Goal: Information Seeking & Learning: Learn about a topic

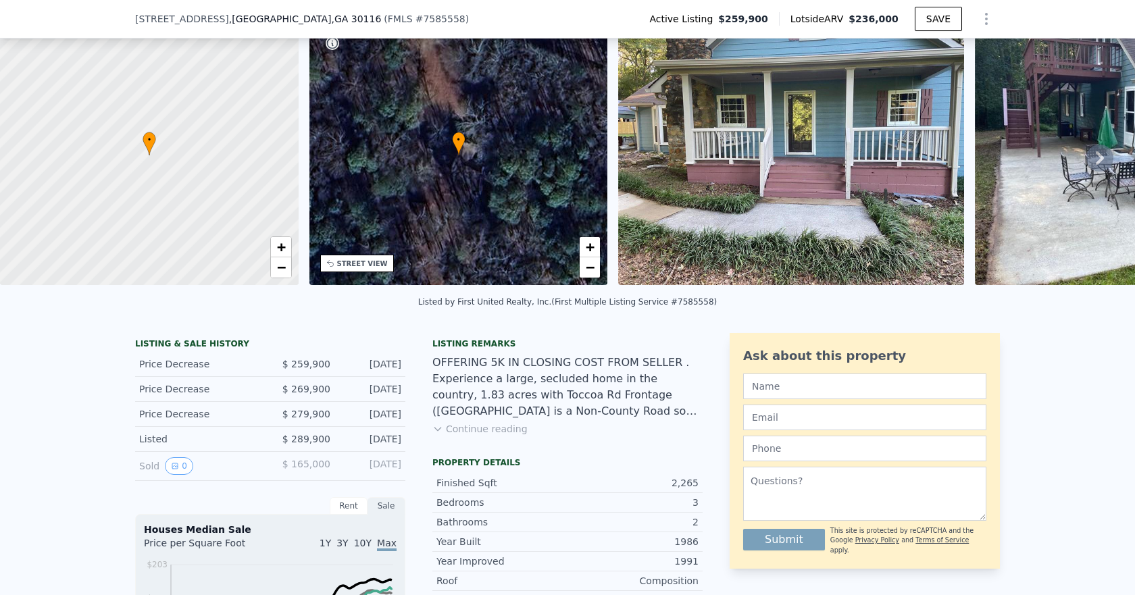
scroll to position [68, 0]
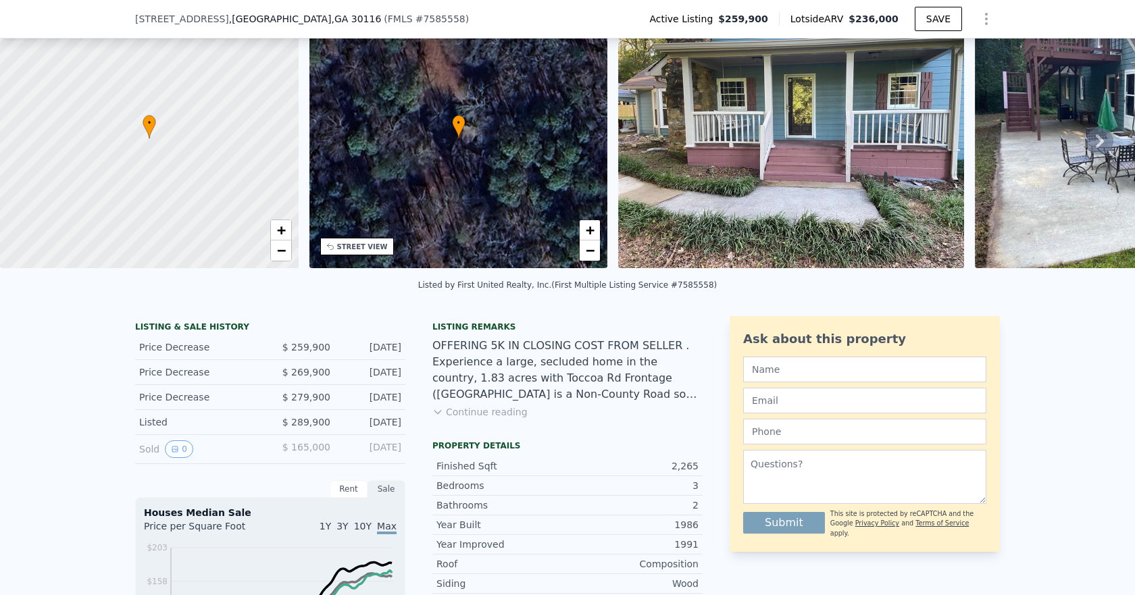
click at [498, 417] on button "Continue reading" at bounding box center [479, 412] width 95 height 14
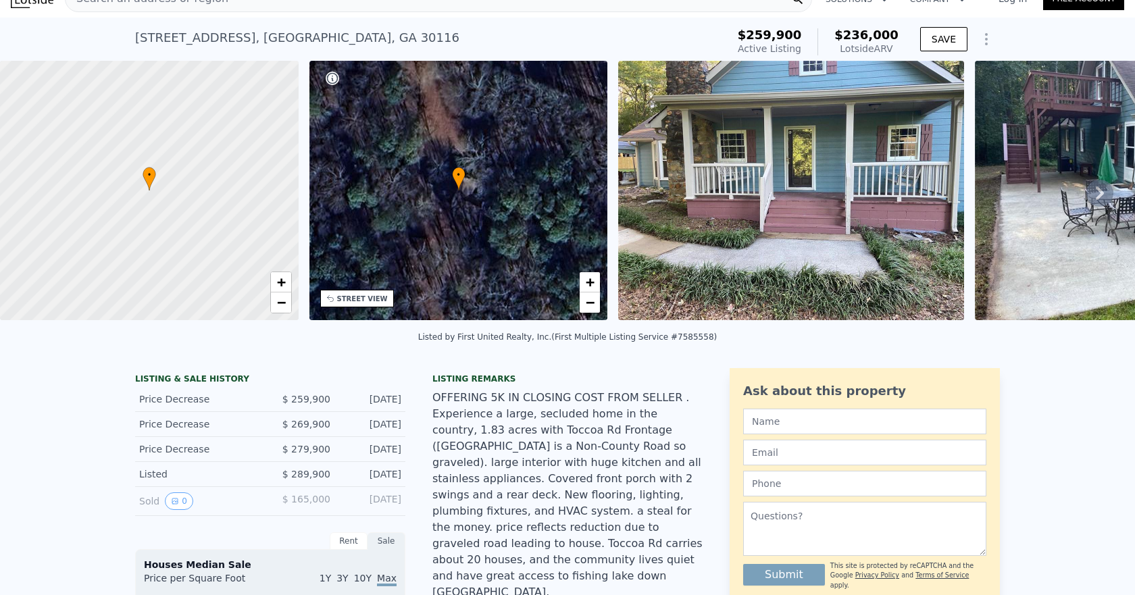
scroll to position [5, 0]
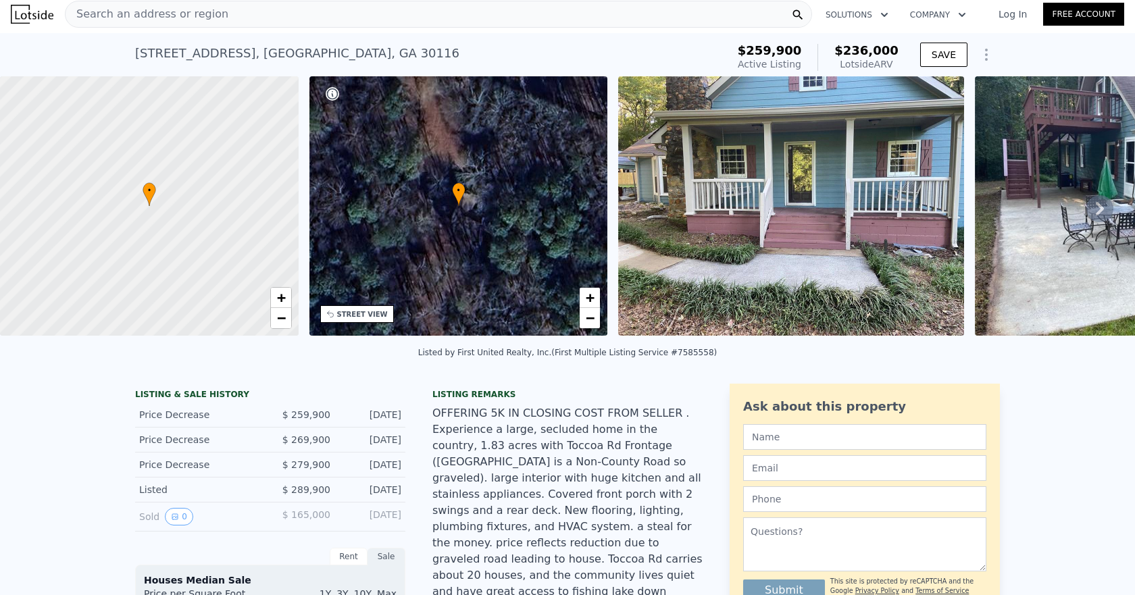
click at [986, 55] on icon "Show Options" at bounding box center [986, 54] width 1 height 11
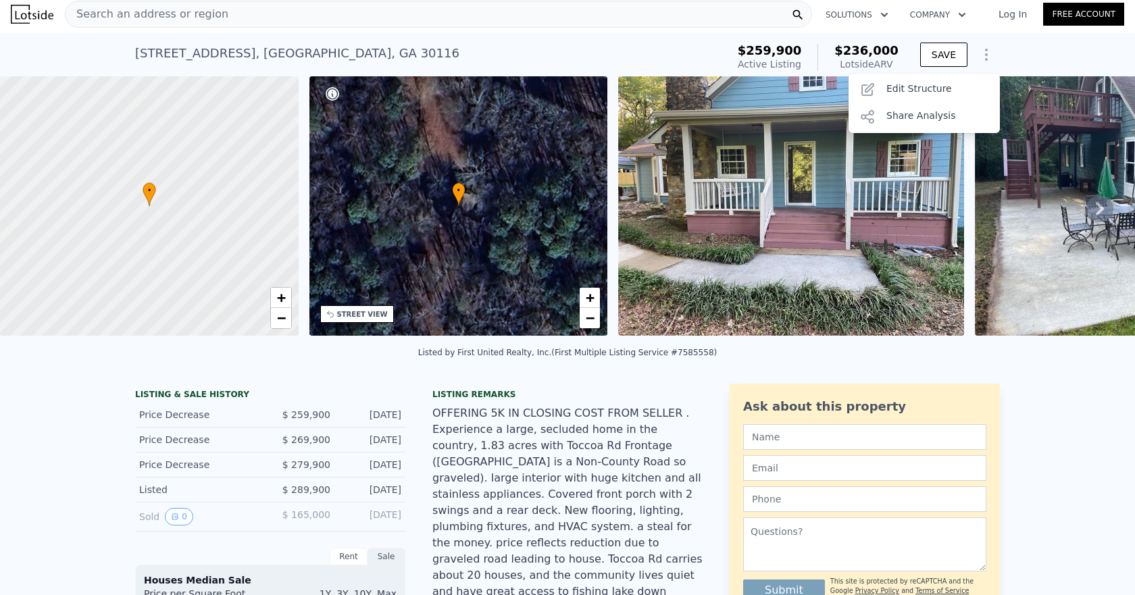
click at [1027, 51] on div "[STREET_ADDRESS] Active at $259,900 (~ARV $236k ) $259,900 Active Listing $236,…" at bounding box center [567, 54] width 1135 height 43
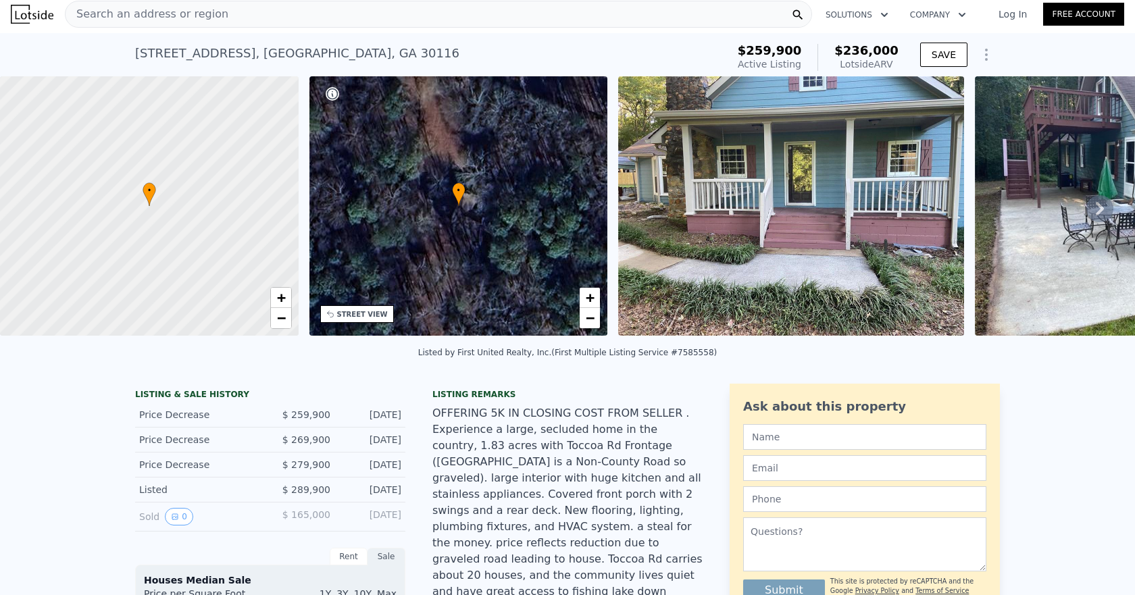
click at [1086, 211] on icon at bounding box center [1099, 208] width 27 height 27
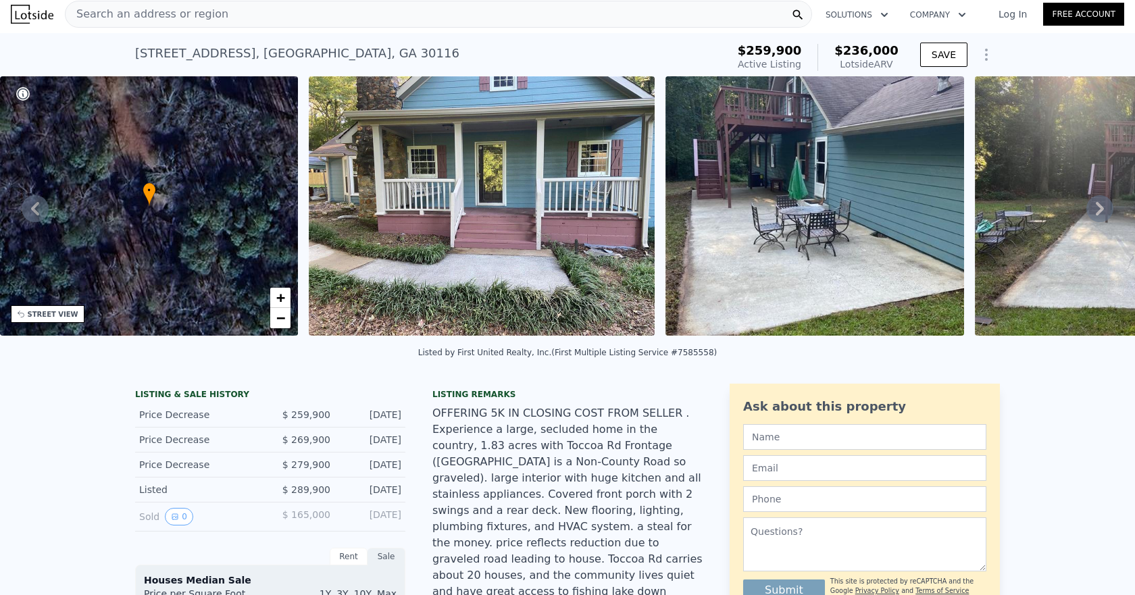
click at [1086, 211] on icon at bounding box center [1099, 208] width 27 height 27
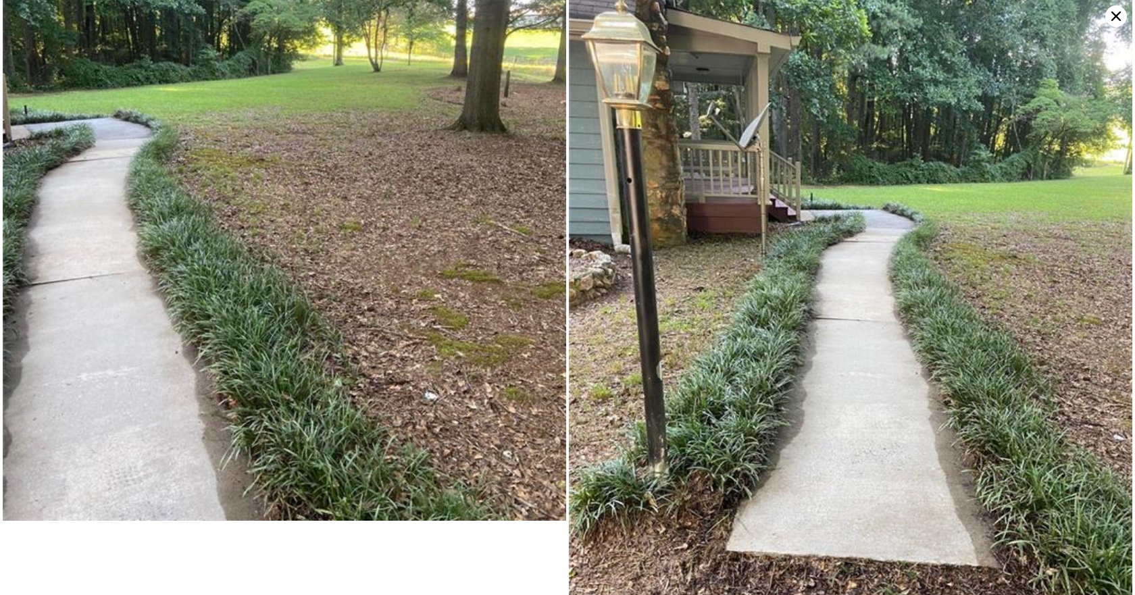
scroll to position [9058, 0]
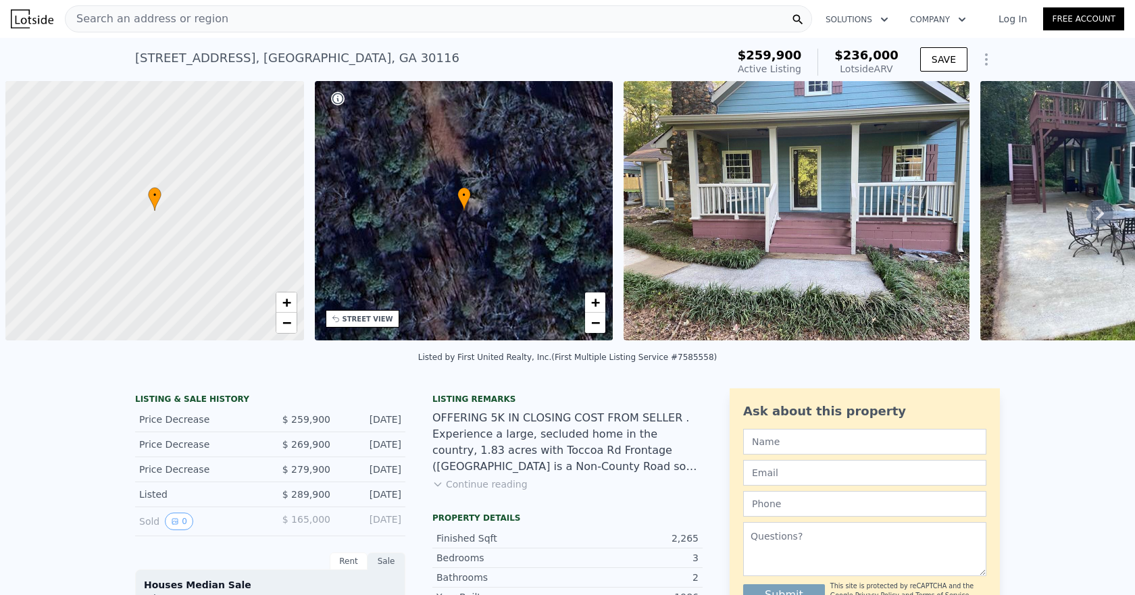
scroll to position [0, 5]
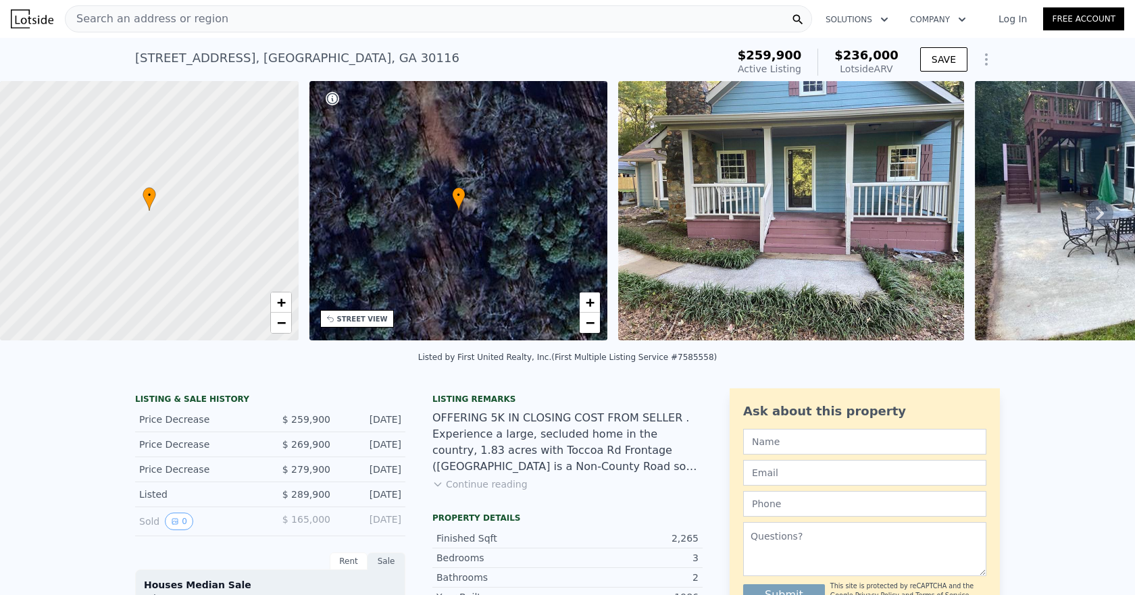
click at [986, 46] on button "Show Options" at bounding box center [986, 59] width 27 height 27
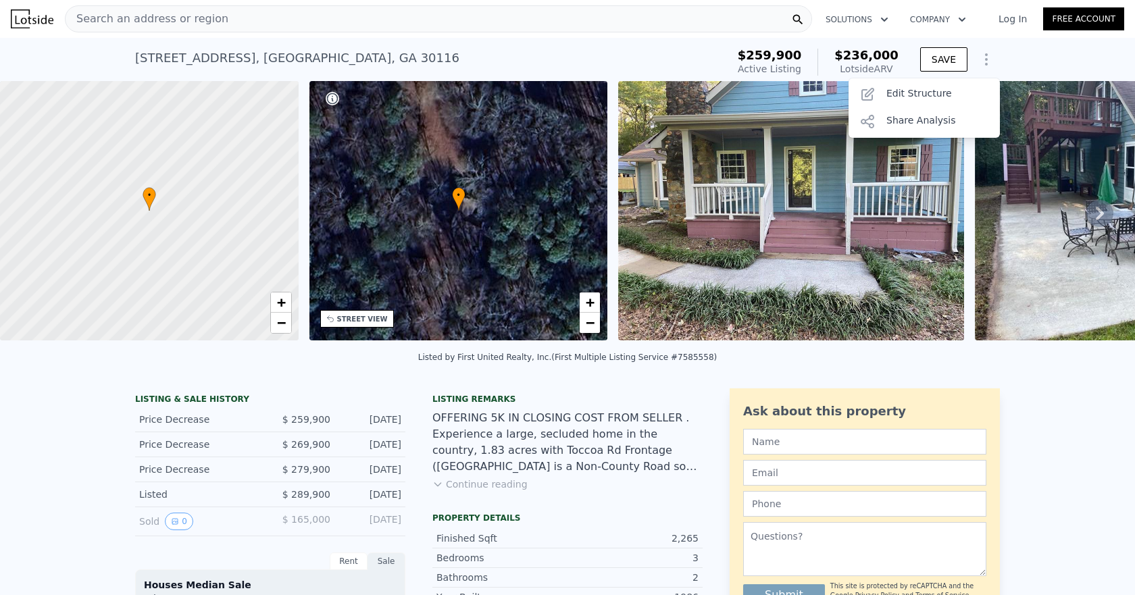
click at [1006, 58] on div "[STREET_ADDRESS] Active at $259,900 (~ARV $236k ) $259,900 Active Listing $236,…" at bounding box center [567, 59] width 1135 height 43
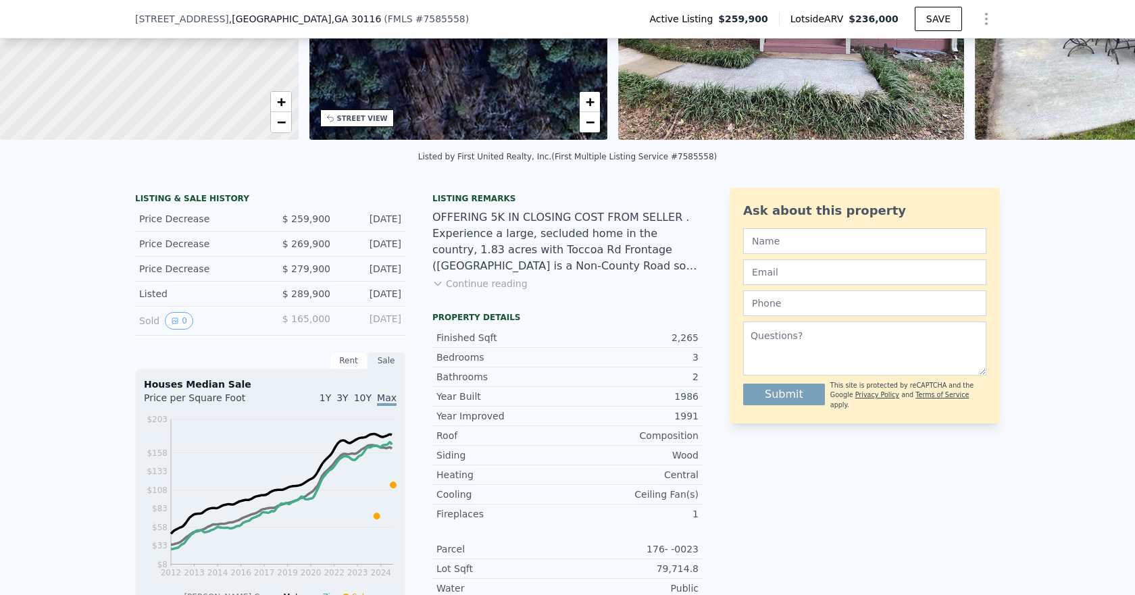
scroll to position [198, 0]
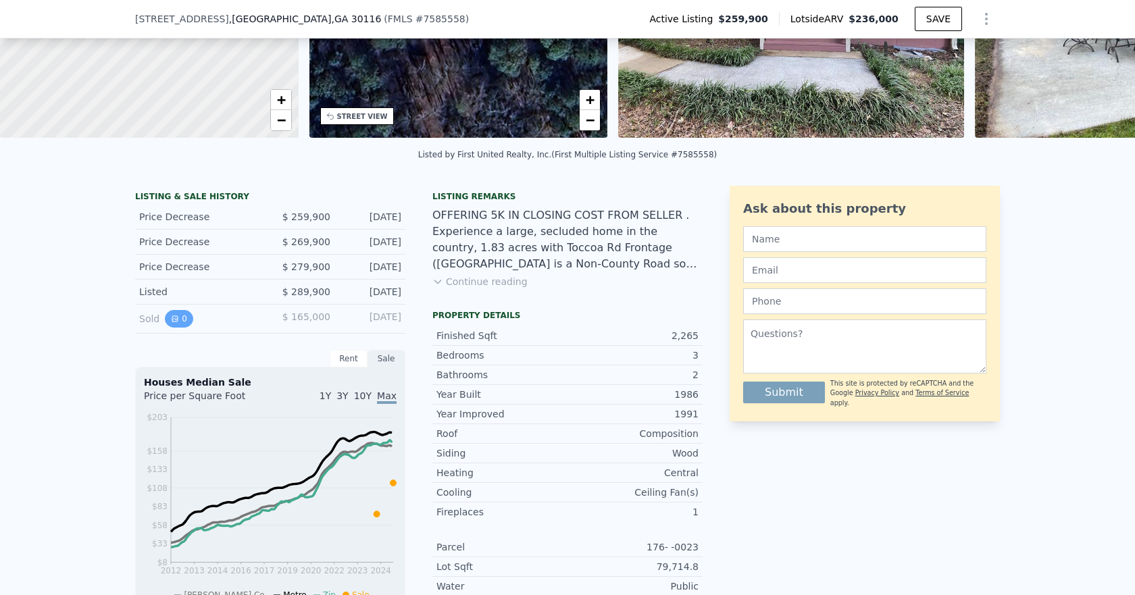
click at [172, 322] on icon "View historical data" at bounding box center [174, 318] width 5 height 5
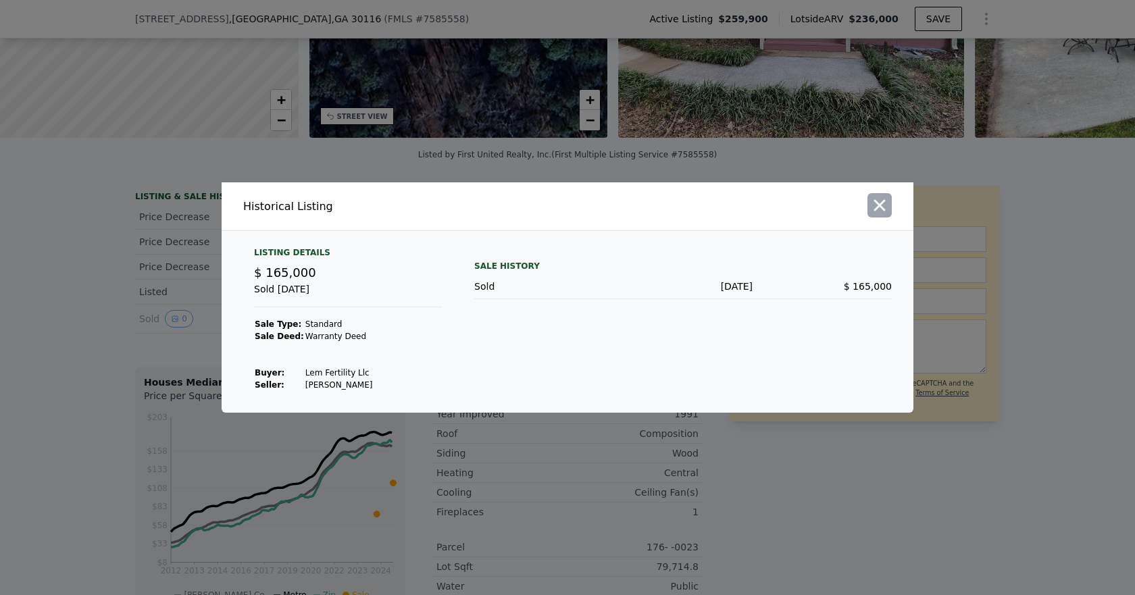
click at [873, 200] on icon "button" at bounding box center [879, 205] width 19 height 19
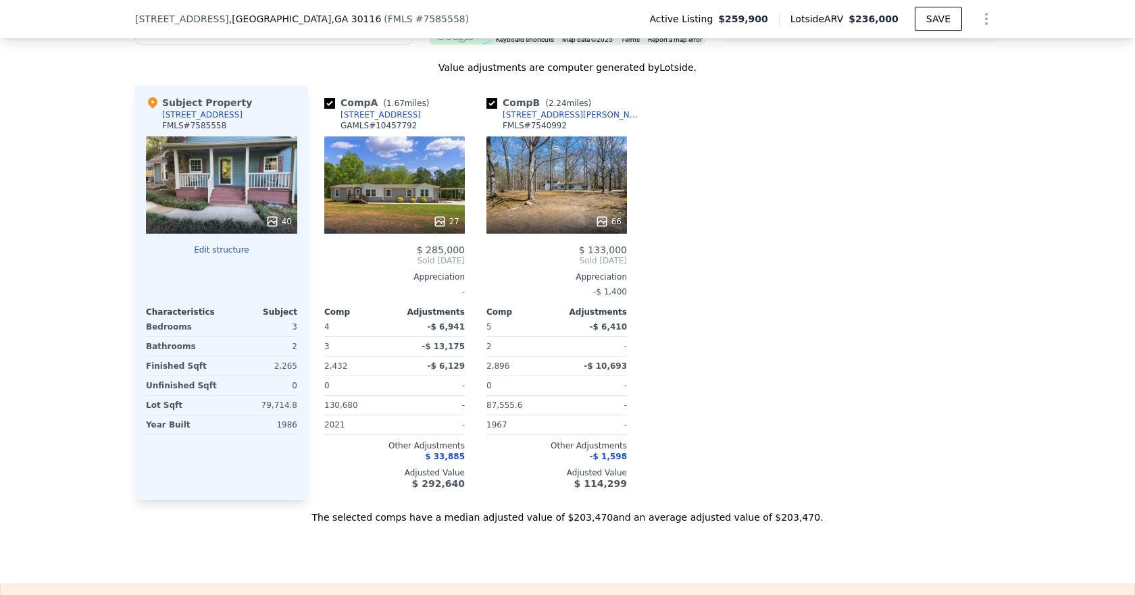
scroll to position [1279, 0]
